Goal: Task Accomplishment & Management: Manage account settings

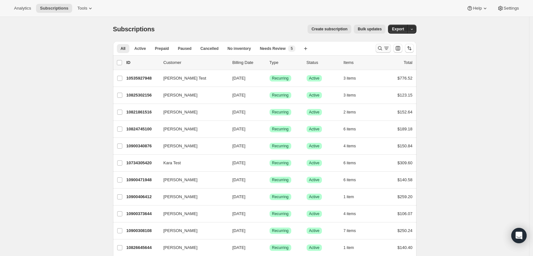
click at [383, 51] on icon "Search and filter results" at bounding box center [380, 48] width 6 height 6
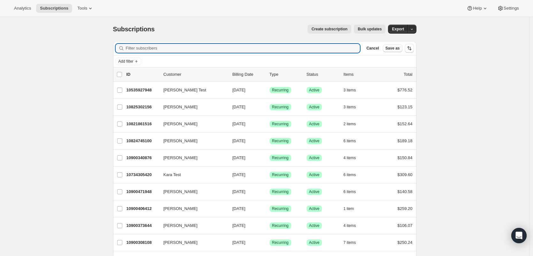
paste input "[EMAIL_ADDRESS][DOMAIN_NAME]"
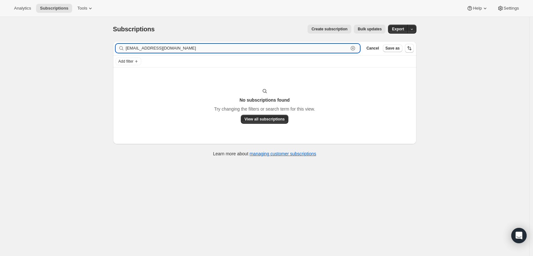
click at [182, 52] on input "[EMAIL_ADDRESS][DOMAIN_NAME]" at bounding box center [237, 48] width 223 height 9
paste input "@[DOMAIN_NAME]"
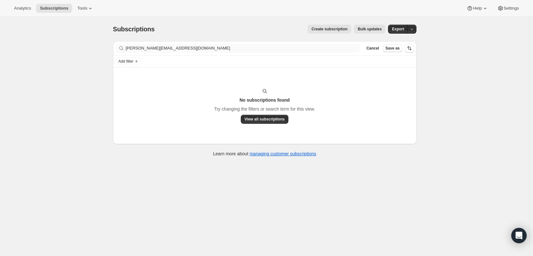
drag, startPoint x: 160, startPoint y: 57, endPoint x: 166, endPoint y: 46, distance: 12.7
click at [160, 55] on div "Filter subscribers [PERSON_NAME][EMAIL_ADDRESS][DOMAIN_NAME] Clear Cancel Save …" at bounding box center [265, 54] width 304 height 26
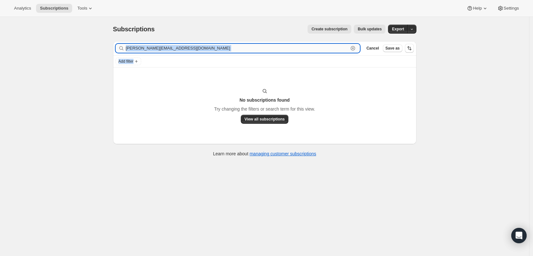
click at [166, 46] on input "[PERSON_NAME][EMAIL_ADDRESS][DOMAIN_NAME]" at bounding box center [237, 48] width 223 height 9
click at [166, 45] on input "[PERSON_NAME][EMAIL_ADDRESS][DOMAIN_NAME]" at bounding box center [237, 48] width 223 height 9
type input "[PERSON_NAME]"
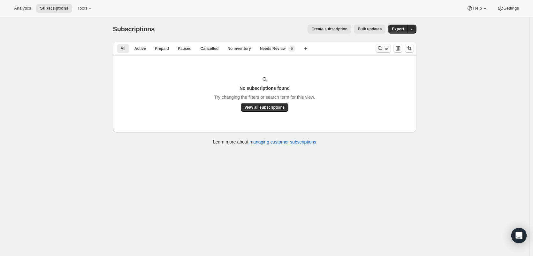
click at [391, 49] on button "Search and filter results" at bounding box center [383, 48] width 15 height 9
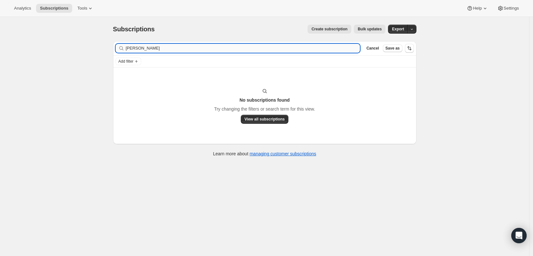
click at [248, 44] on input "[PERSON_NAME]" at bounding box center [243, 48] width 235 height 9
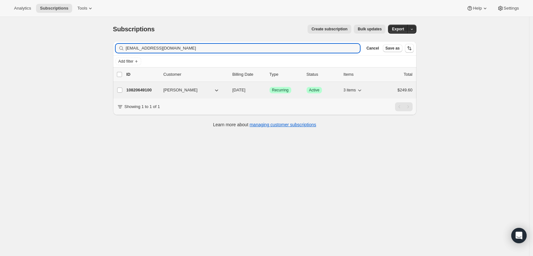
type input "Emilyoutofoffice@yahoo.com"
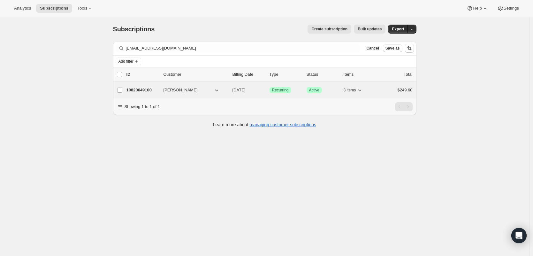
click at [143, 89] on p "10820649100" at bounding box center [143, 90] width 32 height 6
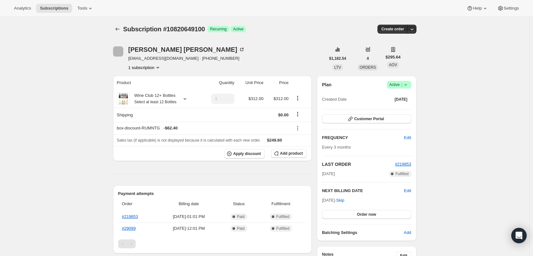
click at [404, 87] on icon at bounding box center [406, 84] width 6 height 6
click at [405, 106] on span "Cancel subscription" at bounding box center [399, 108] width 36 height 5
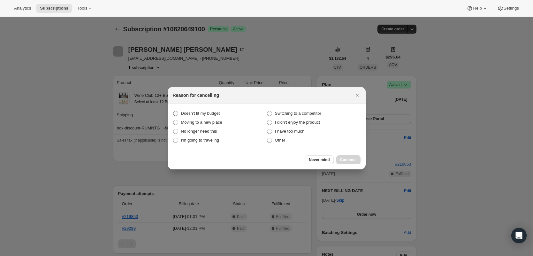
click at [211, 113] on span "Doesn't fit my budget" at bounding box center [200, 113] width 39 height 5
click at [174, 111] on budget "Doesn't fit my budget" at bounding box center [173, 111] width 0 height 0
radio budget "true"
click at [348, 160] on span "Continue" at bounding box center [348, 159] width 17 height 5
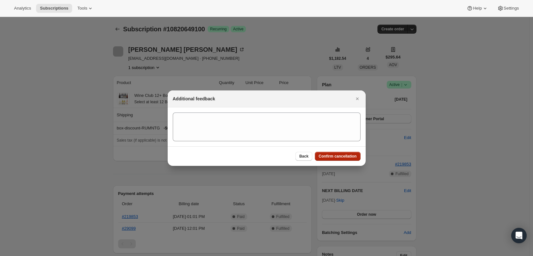
click at [347, 155] on span "Confirm cancellation" at bounding box center [338, 156] width 38 height 5
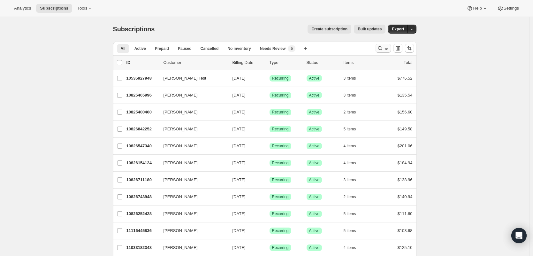
click at [386, 48] on icon "Search and filter results" at bounding box center [386, 48] width 6 height 6
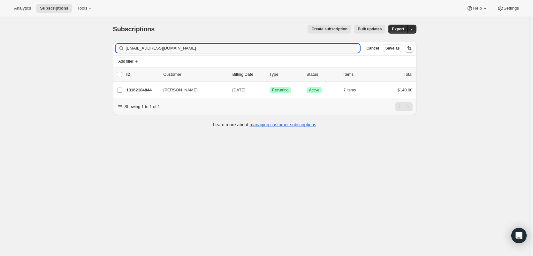
type input "dpope@dreamvacations.com"
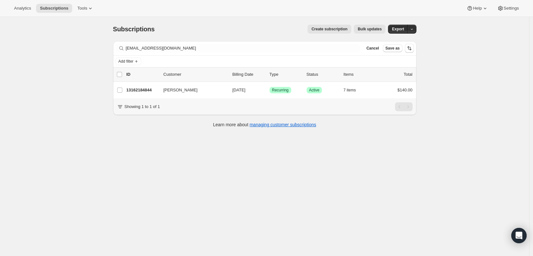
click at [141, 90] on p "13162184844" at bounding box center [143, 90] width 32 height 6
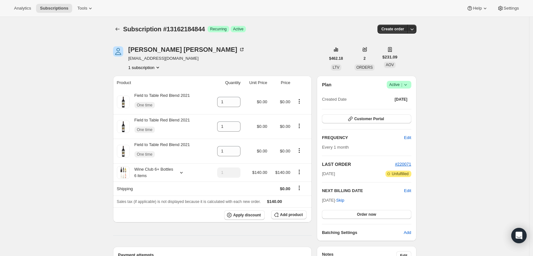
click at [401, 87] on span "Active |" at bounding box center [399, 84] width 19 height 6
click at [404, 110] on span "Cancel subscription" at bounding box center [399, 108] width 36 height 5
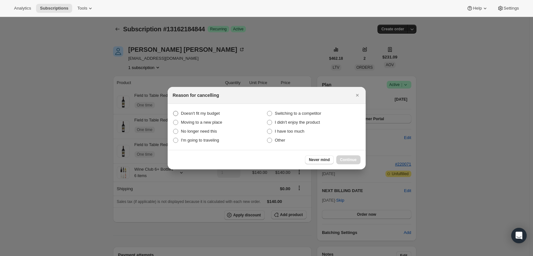
click at [201, 115] on span "Doesn't fit my budget" at bounding box center [200, 113] width 39 height 5
click at [174, 111] on budget "Doesn't fit my budget" at bounding box center [173, 111] width 0 height 0
radio budget "true"
click at [346, 159] on span "Continue" at bounding box center [348, 159] width 17 height 5
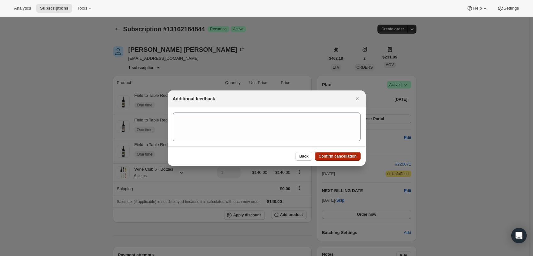
click at [348, 157] on span "Confirm cancellation" at bounding box center [338, 156] width 38 height 5
